Goal: Navigation & Orientation: Find specific page/section

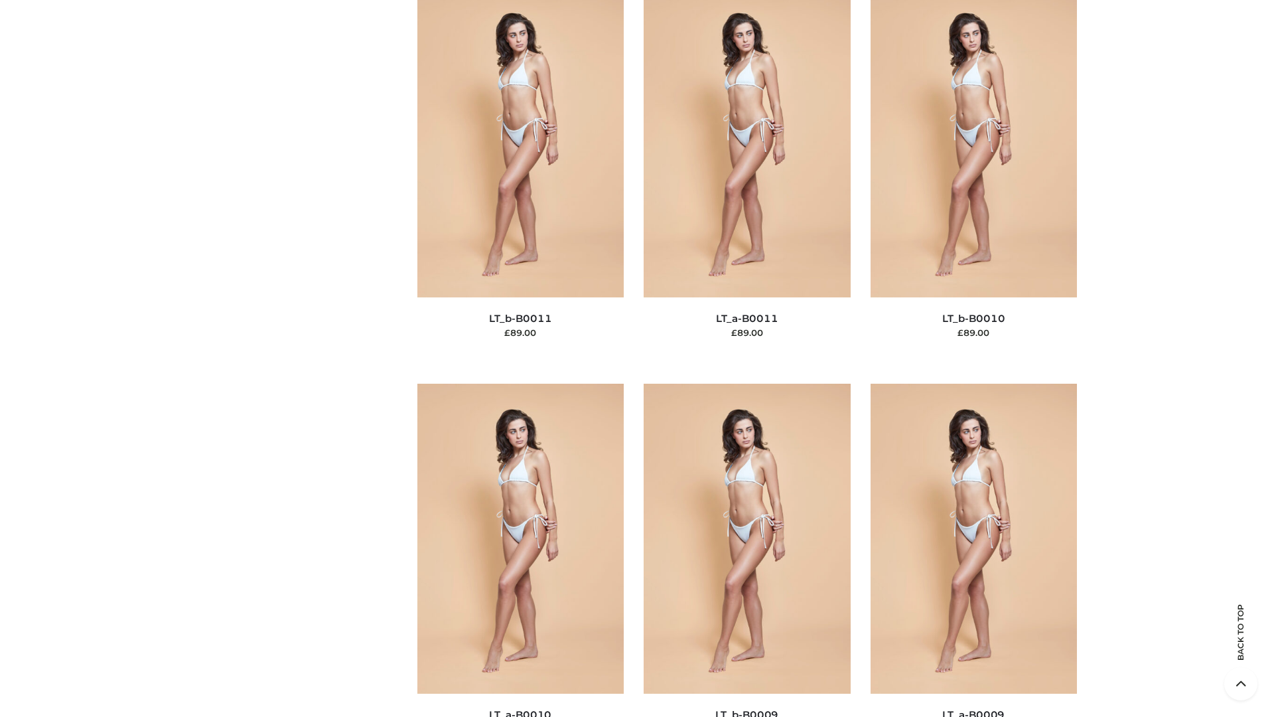
scroll to position [5960, 0]
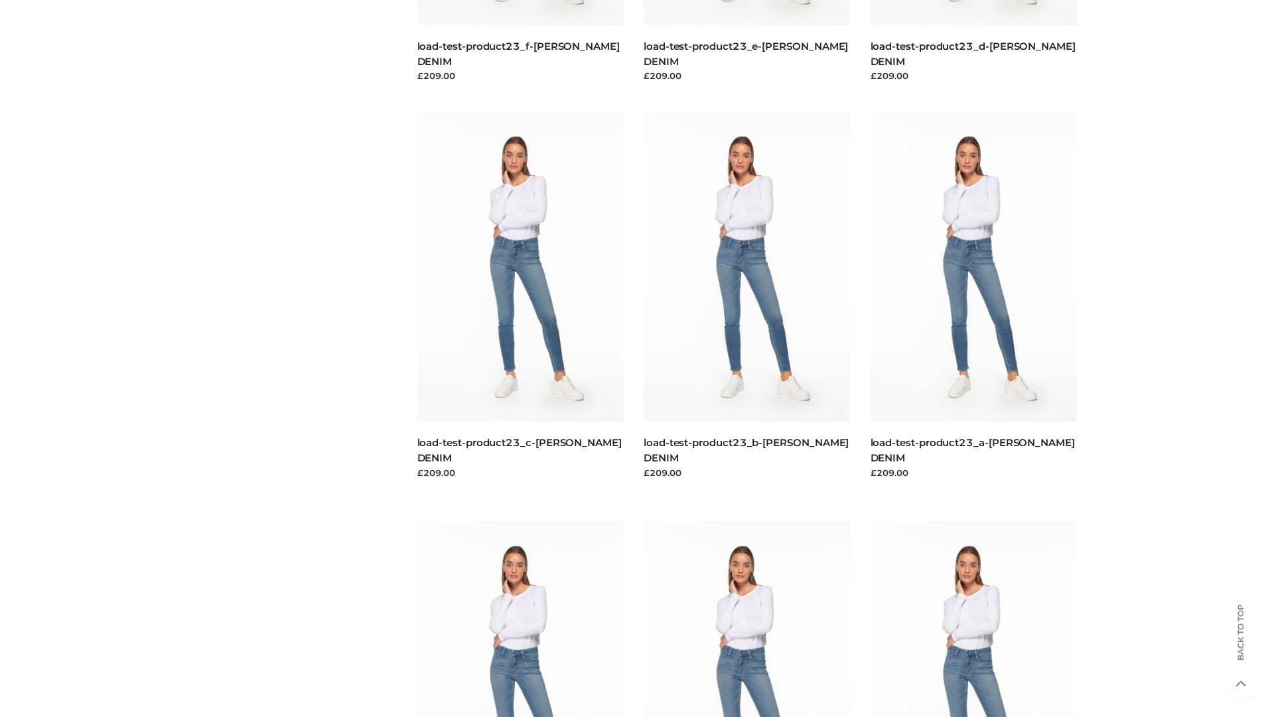
scroll to position [1164, 0]
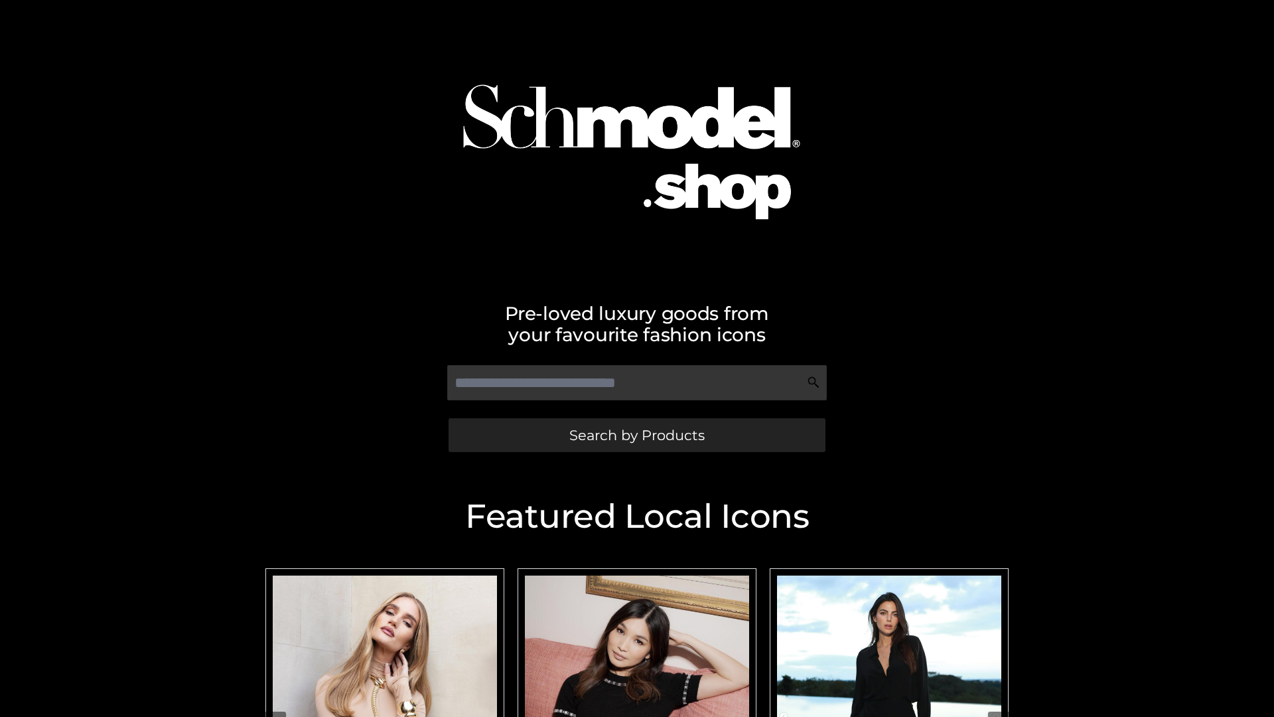
click at [636, 435] on span "Search by Products" at bounding box center [636, 435] width 135 height 14
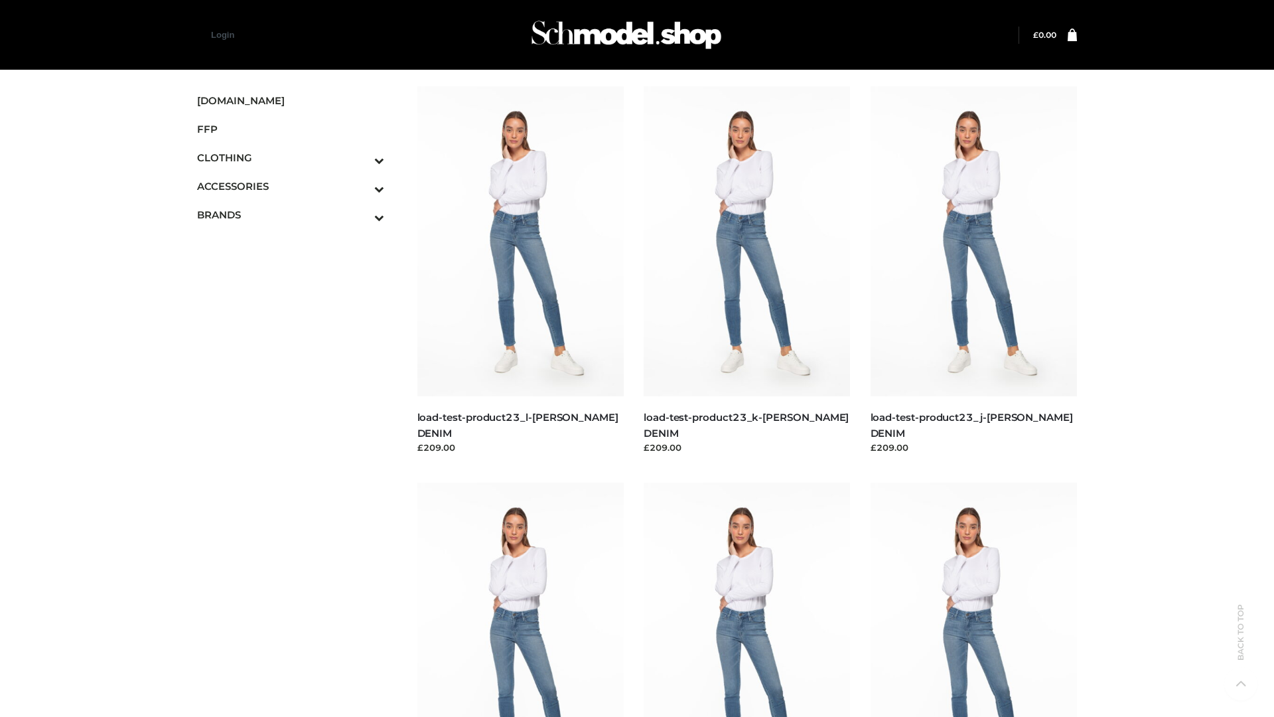
scroll to position [1164, 0]
